Goal: Find contact information

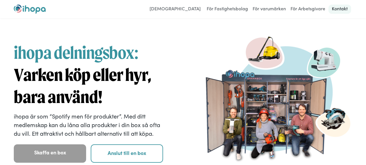
click at [342, 10] on link "Kontakt" at bounding box center [339, 9] width 23 height 9
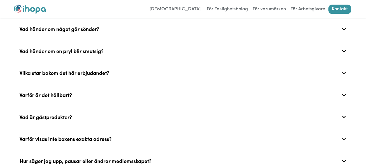
scroll to position [287, 0]
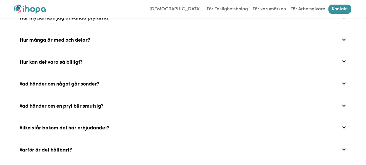
click at [210, 59] on div "Hur kan det vara så billigt?" at bounding box center [183, 61] width 338 height 18
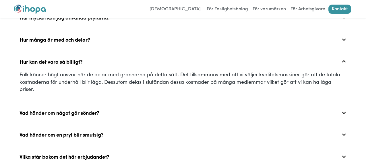
click at [209, 59] on div "Hur kan det vara så billigt?" at bounding box center [183, 61] width 338 height 18
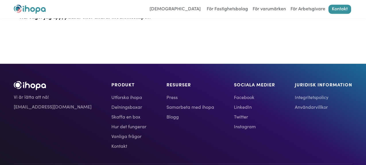
scroll to position [488, 0]
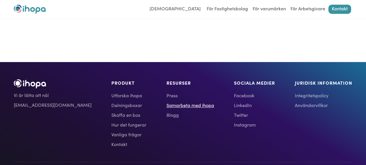
click at [179, 103] on link "Samarbeta med ihopa" at bounding box center [190, 105] width 48 height 7
click at [166, 112] on link "Blogg" at bounding box center [190, 114] width 48 height 7
click at [234, 94] on link "Facebook" at bounding box center [254, 95] width 41 height 7
click at [234, 122] on link "Instagram" at bounding box center [254, 124] width 41 height 7
